Goal: Task Accomplishment & Management: Complete application form

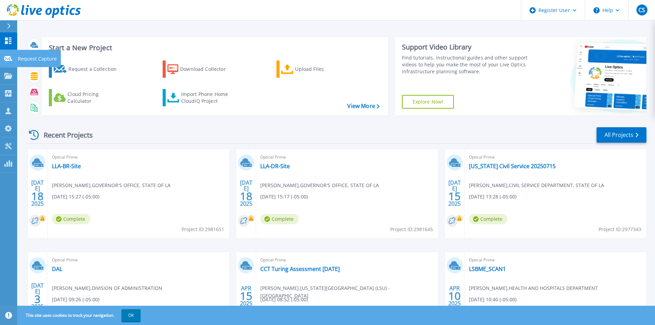
click at [10, 56] on icon at bounding box center [8, 58] width 8 height 5
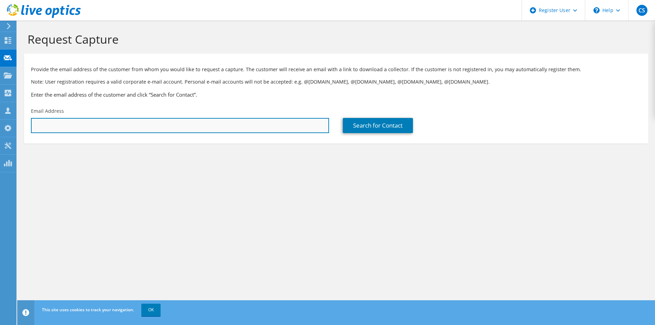
click at [95, 118] on input "text" at bounding box center [180, 125] width 298 height 15
type input "[EMAIL_ADDRESS][PERSON_NAME][DOMAIN_NAME]"
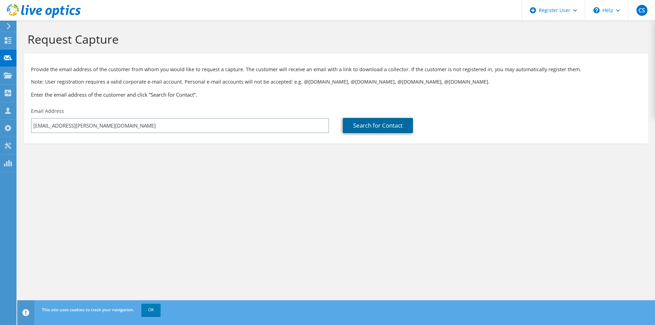
click at [371, 118] on link "Search for Contact" at bounding box center [378, 125] width 70 height 15
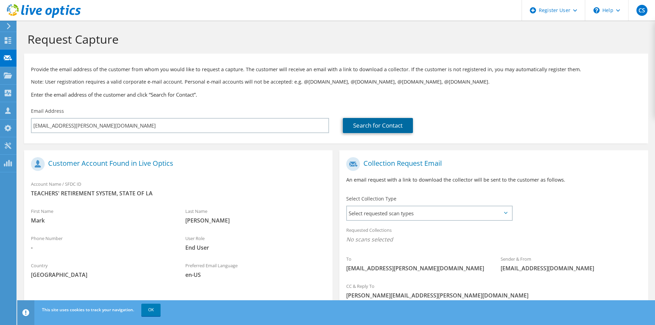
scroll to position [18, 0]
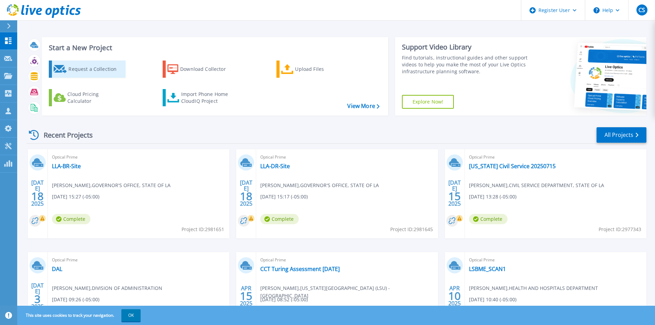
click at [72, 62] on div "Request a Collection" at bounding box center [95, 69] width 55 height 14
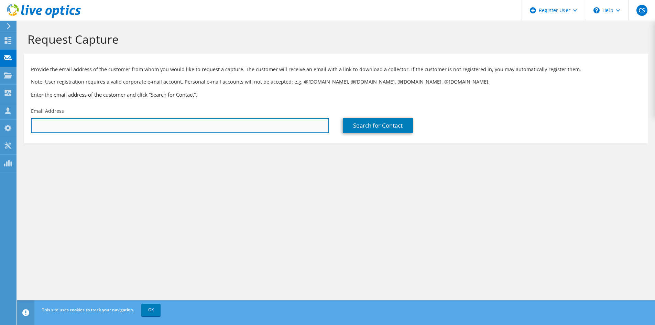
click at [116, 118] on input "text" at bounding box center [180, 125] width 298 height 15
type input "[EMAIL_ADDRESS][PERSON_NAME][DOMAIN_NAME]"
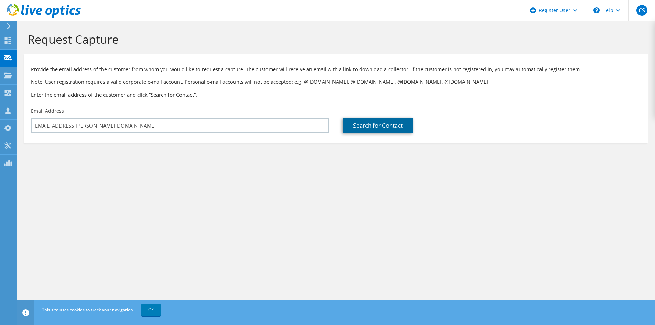
click at [372, 118] on link "Search for Contact" at bounding box center [378, 125] width 70 height 15
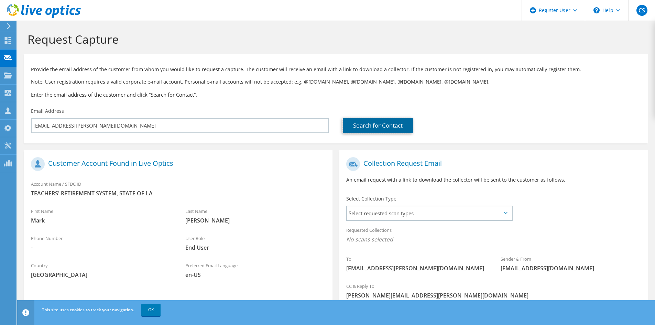
scroll to position [18, 0]
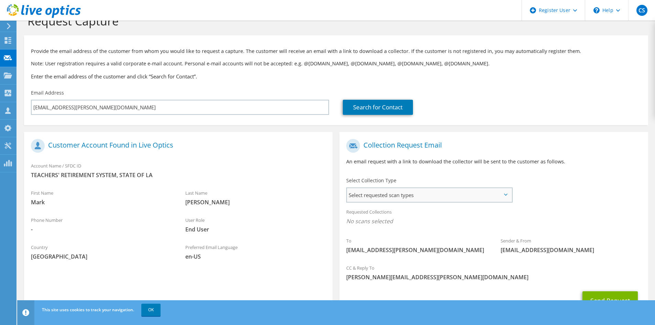
click at [369, 188] on span "Select requested scan types" at bounding box center [429, 195] width 165 height 14
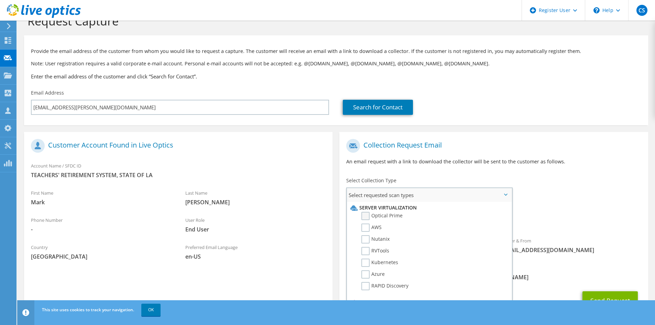
click at [365, 212] on label "Optical Prime" at bounding box center [382, 216] width 41 height 8
click at [0, 0] on input "Optical Prime" at bounding box center [0, 0] width 0 height 0
click at [547, 155] on div "Collection Request Email An email request with a link to download the collector…" at bounding box center [494, 155] width 309 height 38
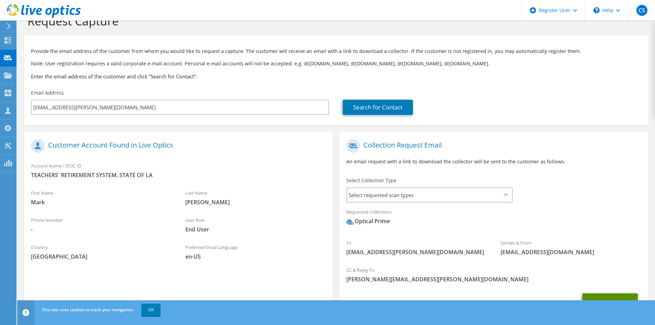
click at [610, 293] on button "Send Request" at bounding box center [610, 302] width 55 height 19
